Goal: Transaction & Acquisition: Purchase product/service

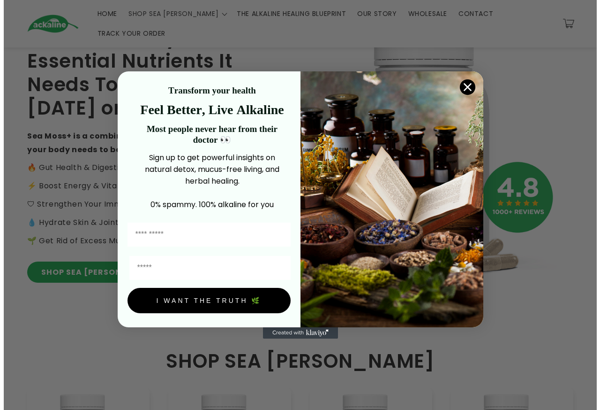
scroll to position [92, 0]
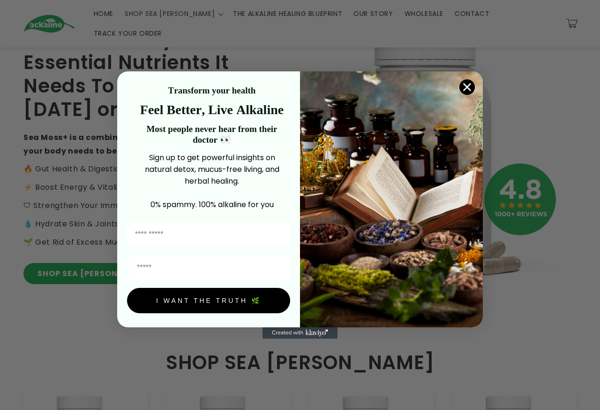
click at [464, 84] on circle "Close dialog" at bounding box center [467, 86] width 15 height 15
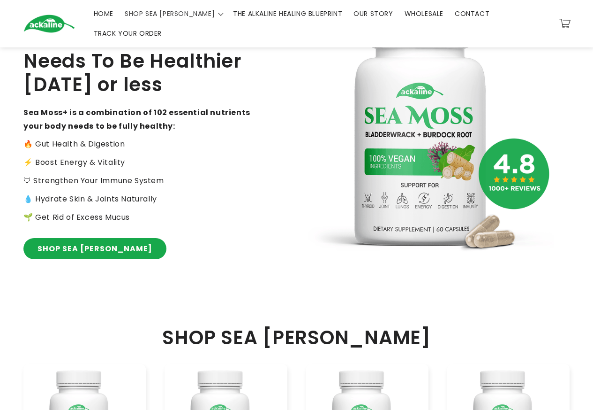
scroll to position [94, 0]
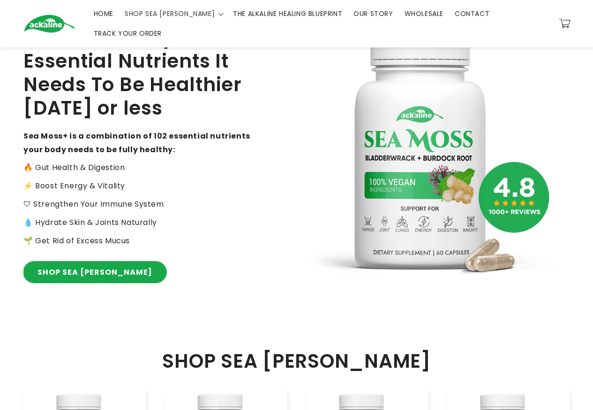
click at [81, 261] on link "SHOP SEA [PERSON_NAME]" at bounding box center [94, 271] width 143 height 21
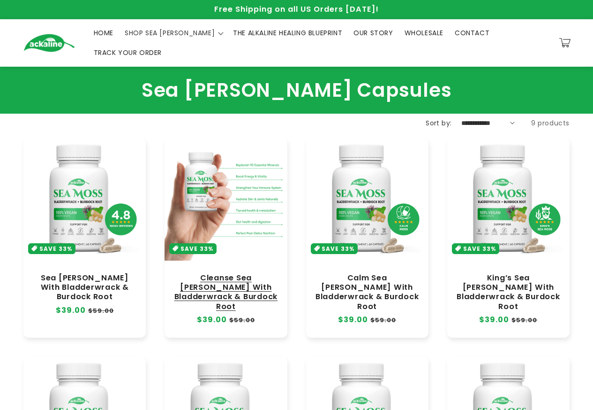
click at [203, 273] on link "Cleanse Sea [PERSON_NAME] With Bladderwrack & Burdock Root" at bounding box center [226, 292] width 104 height 38
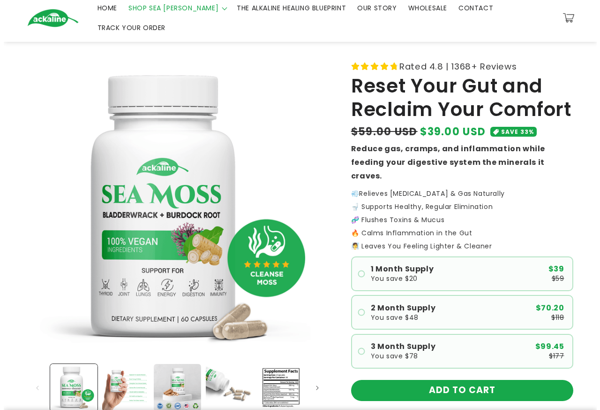
scroll to position [47, 0]
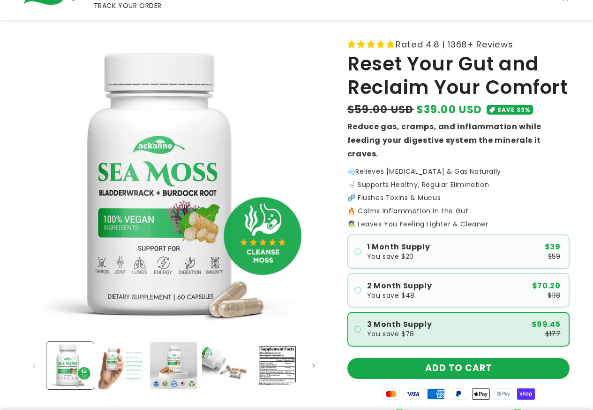
click at [380, 320] on span "3 Month Supply" at bounding box center [399, 324] width 65 height 8
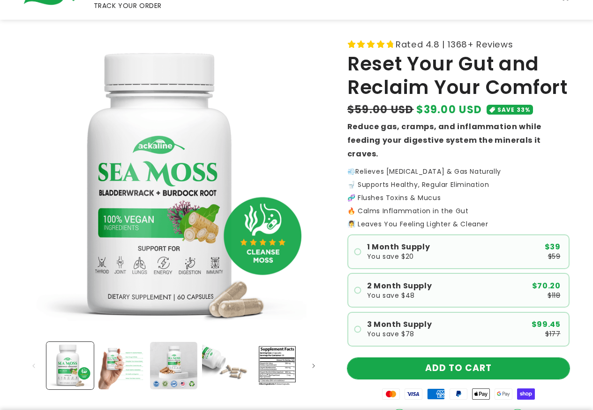
click at [409, 357] on button "ADD TO CART" at bounding box center [459, 367] width 222 height 21
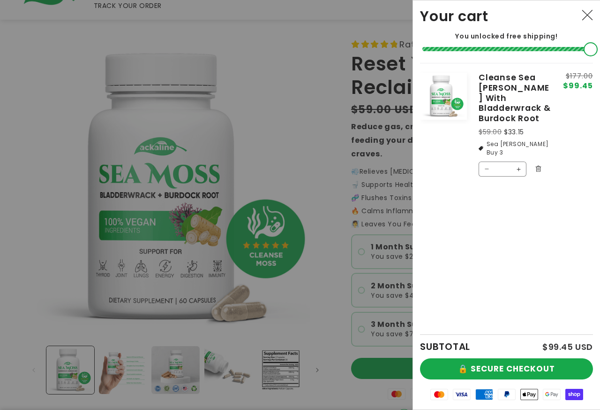
click at [518, 161] on button "Increase quantity for Cleanse Sea [PERSON_NAME] With Bladderwrack &amp; Burdock…" at bounding box center [518, 168] width 15 height 15
type input "*"
click at [518, 180] on button "Increase quantity for Cleanse Sea [PERSON_NAME] With Bladderwrack &amp; Burdock…" at bounding box center [518, 187] width 15 height 15
type input "*"
click at [518, 161] on button "Increase quantity for Cleanse Sea [PERSON_NAME] With Bladderwrack &amp; Burdock…" at bounding box center [518, 168] width 15 height 15
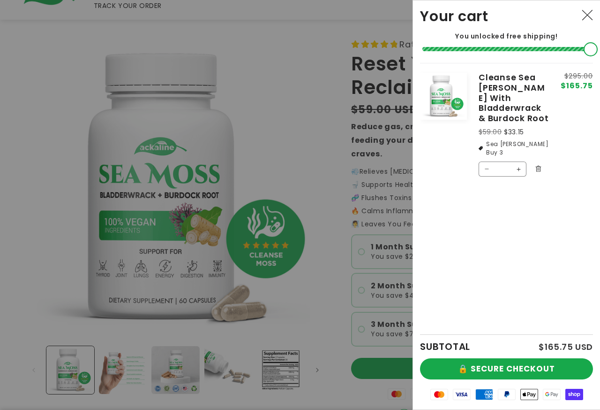
type input "*"
click at [518, 180] on button "Increase quantity for Cleanse Sea [PERSON_NAME] With Bladderwrack &amp; Burdock…" at bounding box center [518, 187] width 15 height 15
type input "*"
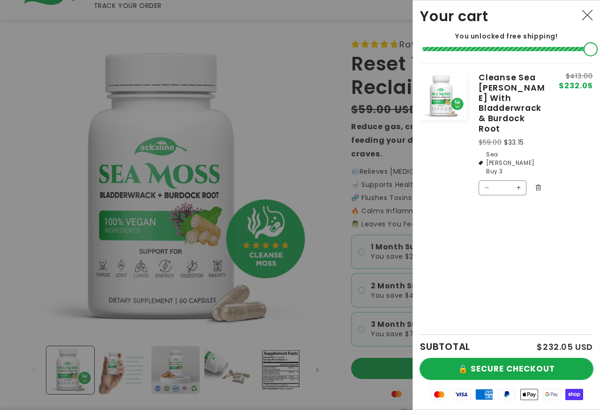
click at [514, 370] on button "🔒 SECURE CHECKOUT" at bounding box center [506, 368] width 173 height 21
